Goal: Find contact information: Find contact information

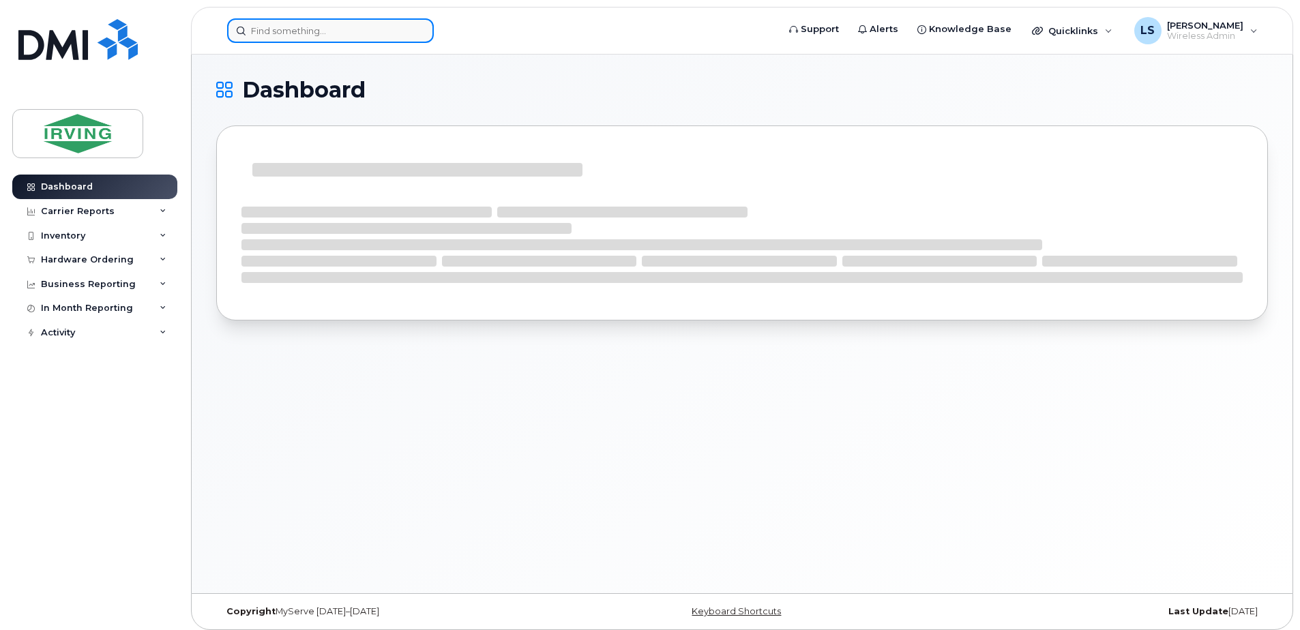
click at [357, 25] on input at bounding box center [330, 30] width 207 height 25
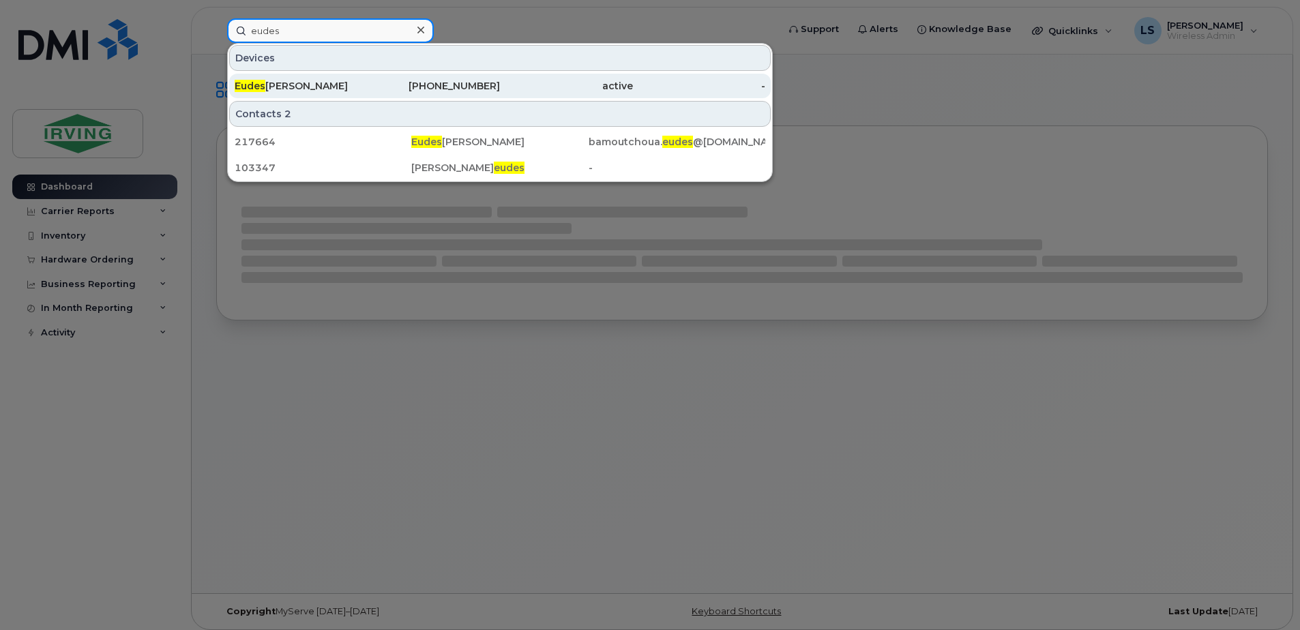
type input "eudes"
click at [453, 83] on div "[PHONE_NUMBER]" at bounding box center [434, 86] width 133 height 14
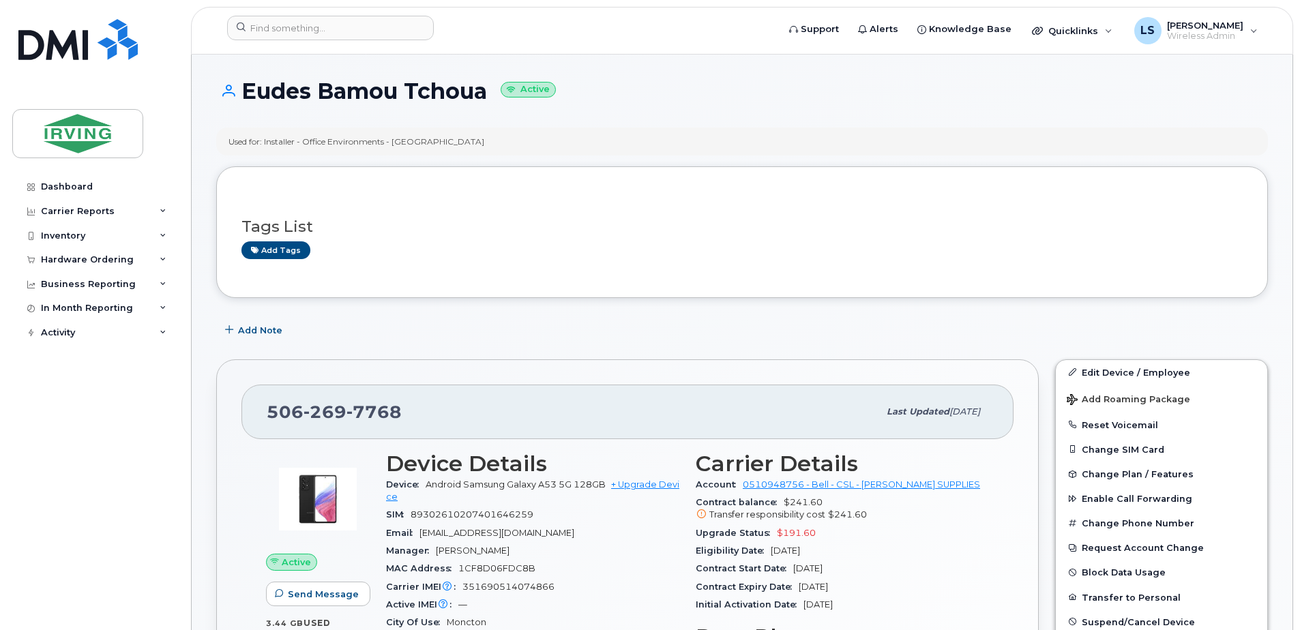
drag, startPoint x: 488, startPoint y: 93, endPoint x: 241, endPoint y: 93, distance: 246.9
click at [241, 93] on h1 "Eudes Bamou Tchoua Active" at bounding box center [742, 91] width 1052 height 24
copy h1 "Eudes Bamou Tchoua"
